Goal: Task Accomplishment & Management: Use online tool/utility

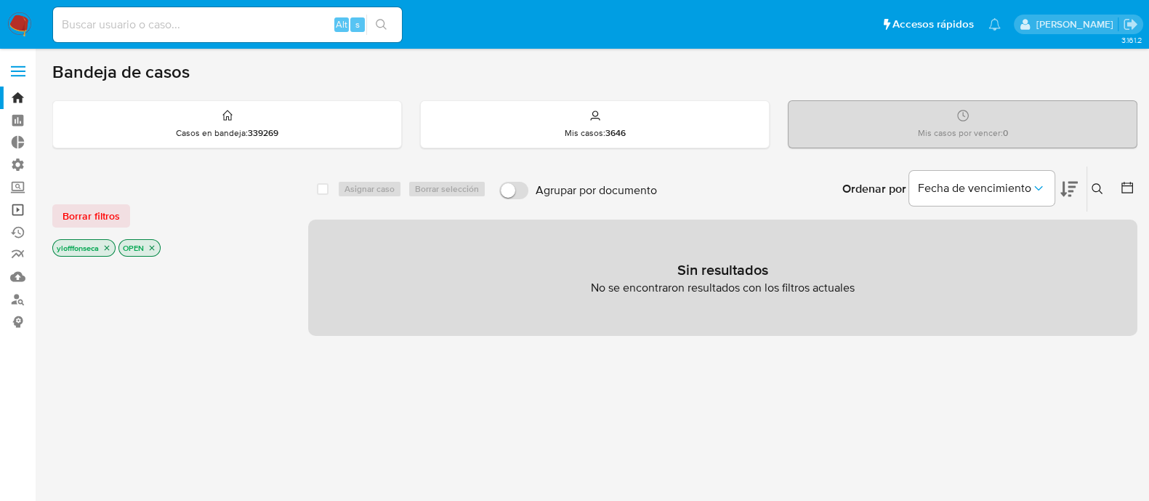
drag, startPoint x: 20, startPoint y: 216, endPoint x: 33, endPoint y: 215, distance: 13.1
click at [20, 216] on link "Operaciones masivas" at bounding box center [86, 209] width 173 height 23
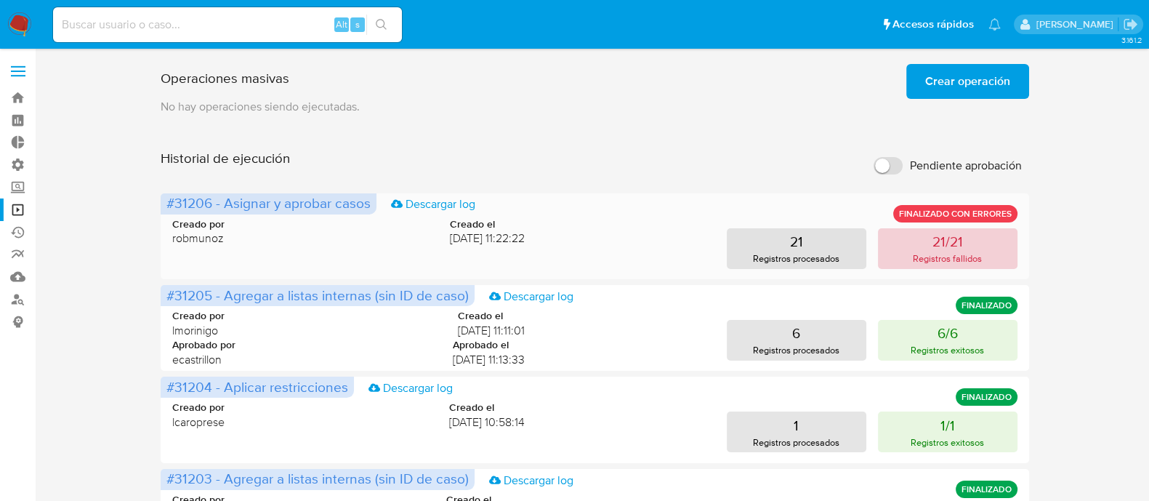
click at [972, 245] on button "21/21 Registros fallidos" at bounding box center [948, 248] width 140 height 41
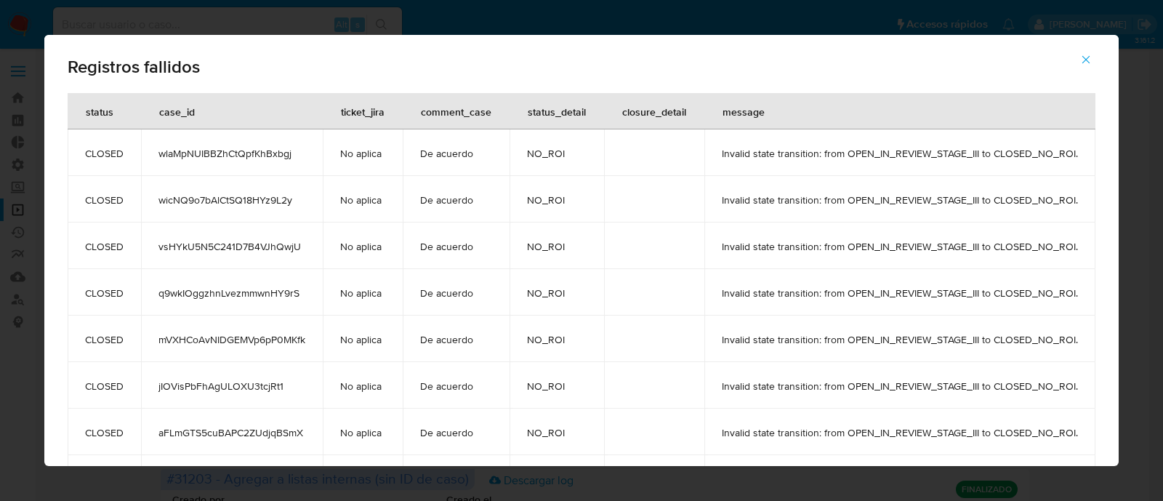
click at [1141, 217] on div "Registros fallidos status case_id ticket_jira comment_case status_detail closur…" at bounding box center [581, 250] width 1163 height 501
click at [1093, 60] on icon "button" at bounding box center [1085, 59] width 13 height 13
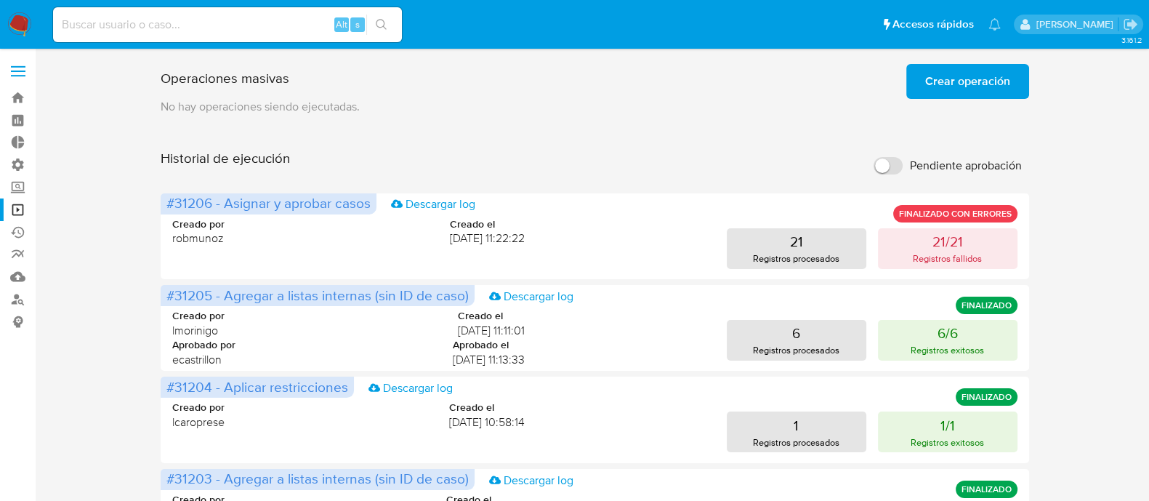
click at [934, 85] on span "Crear operación" at bounding box center [967, 81] width 85 height 32
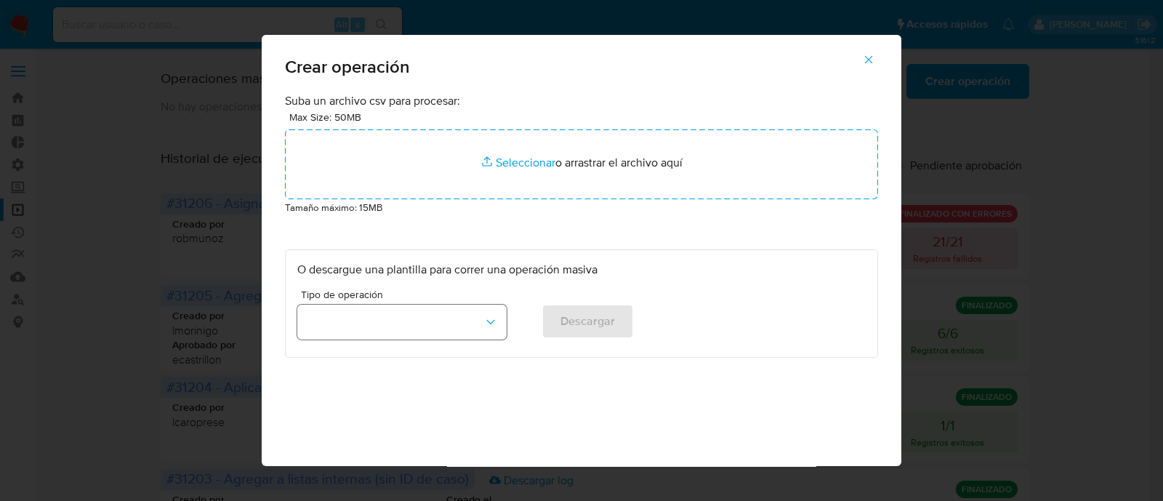
click at [459, 326] on button "button" at bounding box center [401, 322] width 209 height 35
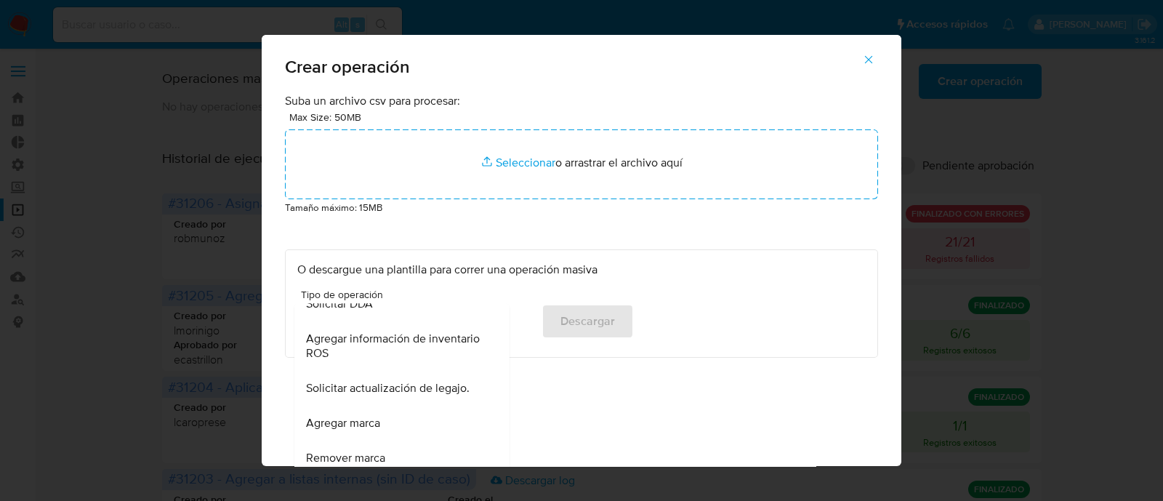
scroll to position [635, 0]
click at [425, 389] on span "Solicitar actualización de legajo." at bounding box center [388, 386] width 164 height 15
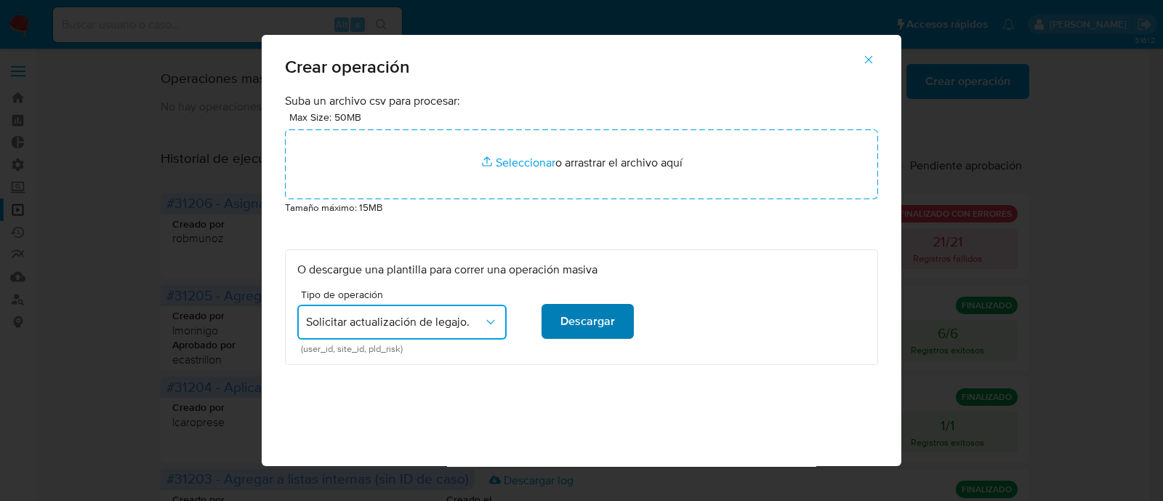
click at [605, 326] on span "Descargar" at bounding box center [587, 321] width 55 height 32
